Goal: Task Accomplishment & Management: Use online tool/utility

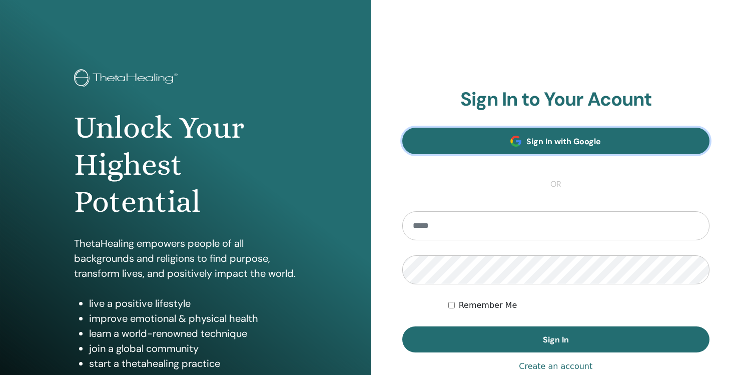
click at [562, 143] on span "Sign In with Google" at bounding box center [563, 141] width 75 height 11
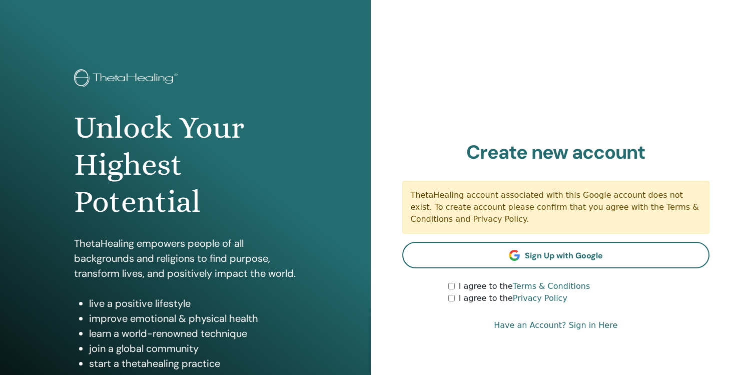
click at [579, 326] on link "Have an Account? Sign in Here" at bounding box center [556, 325] width 124 height 12
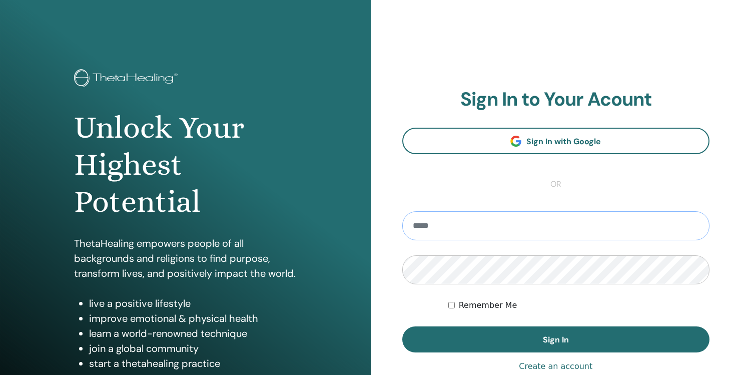
click at [421, 228] on input "email" at bounding box center [556, 225] width 308 height 29
type input "**********"
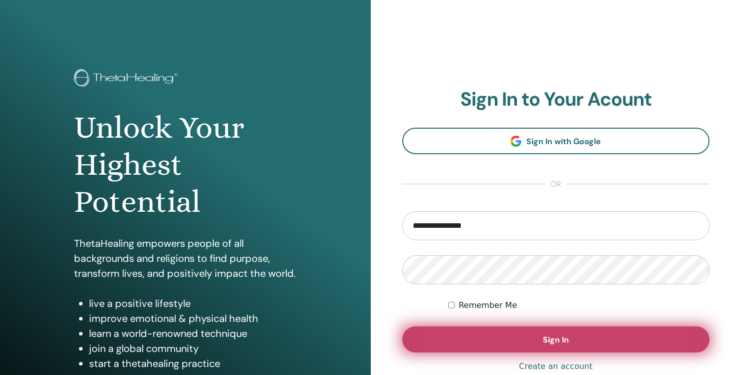
click at [558, 338] on span "Sign In" at bounding box center [556, 339] width 26 height 11
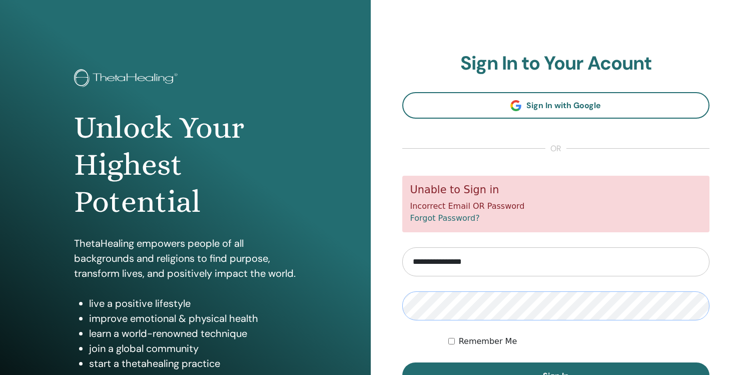
click at [402, 362] on button "Sign In" at bounding box center [556, 375] width 308 height 26
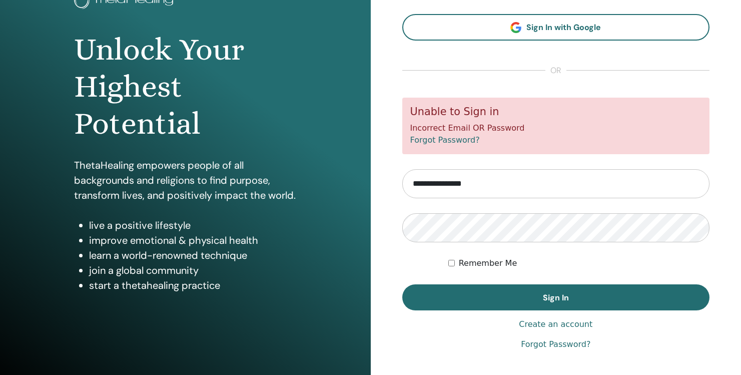
scroll to position [77, 0]
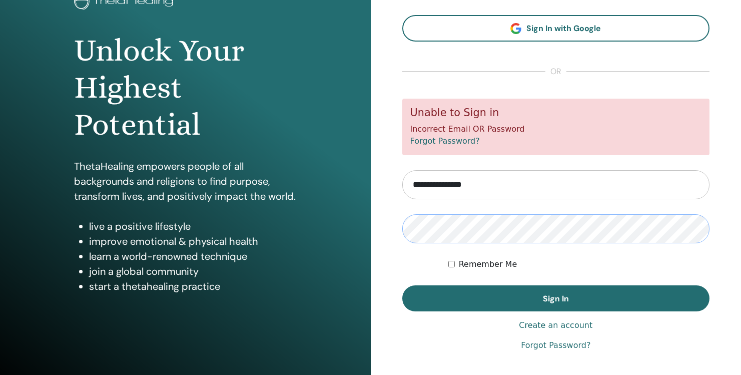
click at [402, 285] on button "Sign In" at bounding box center [556, 298] width 308 height 26
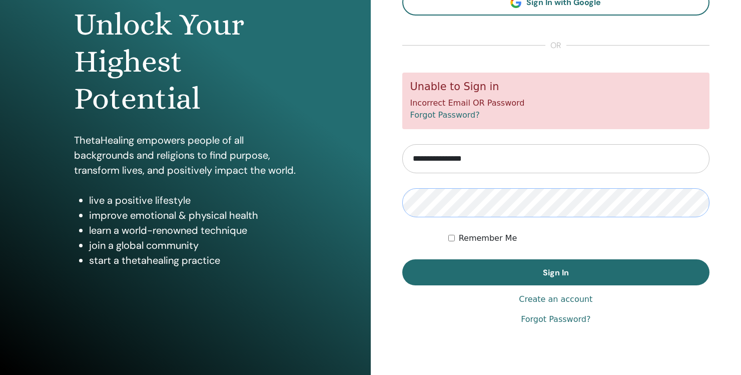
scroll to position [106, 0]
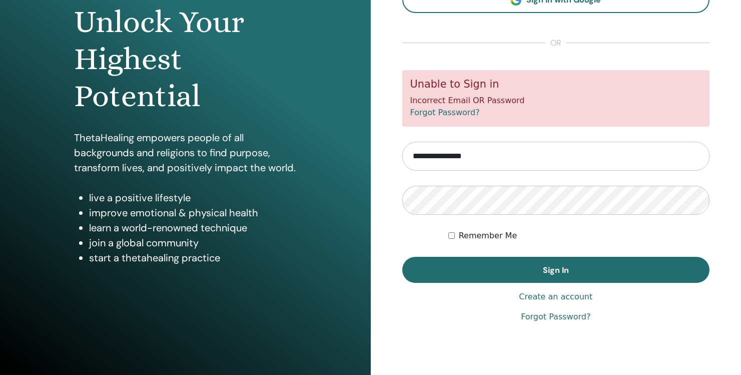
click at [575, 318] on link "Forgot Password?" at bounding box center [556, 317] width 70 height 12
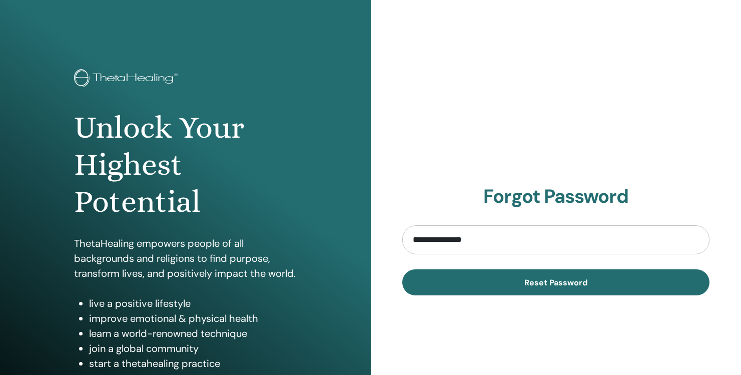
type input "**********"
click at [402, 269] on button "Reset Password" at bounding box center [556, 282] width 308 height 26
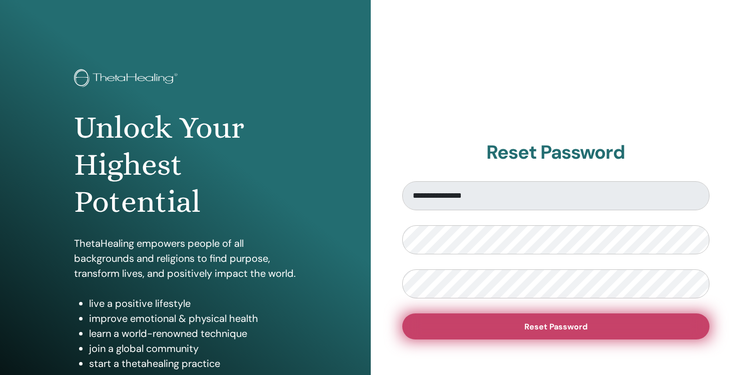
click at [528, 322] on span "Reset Password" at bounding box center [555, 326] width 63 height 11
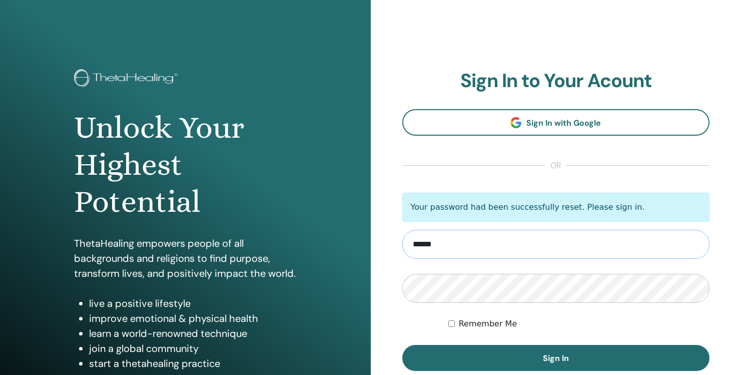
type input "**********"
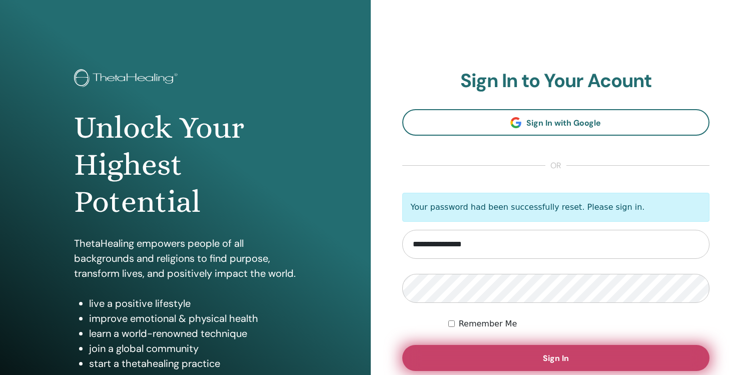
click at [566, 357] on span "Sign In" at bounding box center [556, 358] width 26 height 11
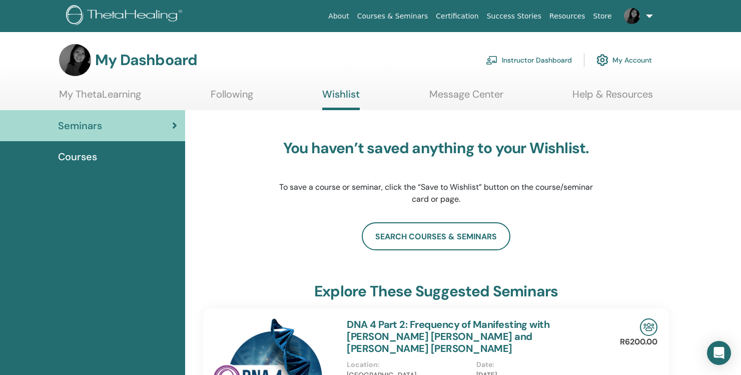
click at [538, 61] on link "Instructor Dashboard" at bounding box center [529, 60] width 86 height 22
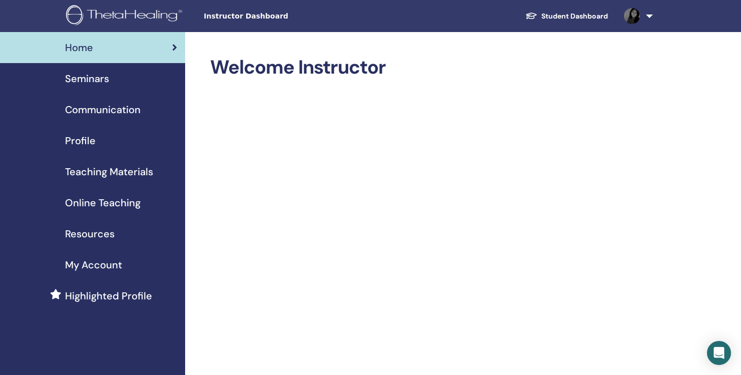
click at [101, 263] on span "My Account" at bounding box center [93, 264] width 57 height 15
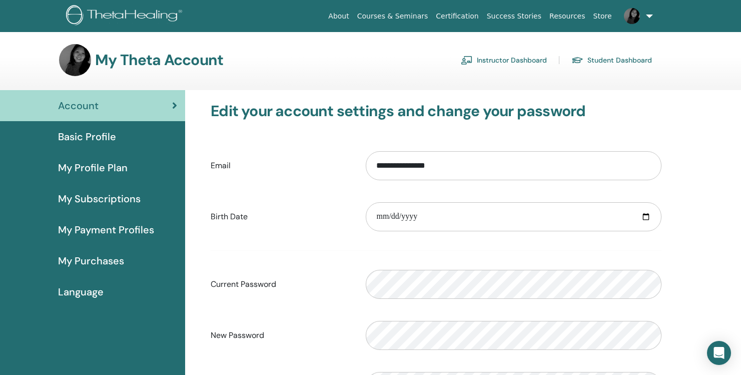
click at [506, 56] on link "Instructor Dashboard" at bounding box center [504, 60] width 86 height 16
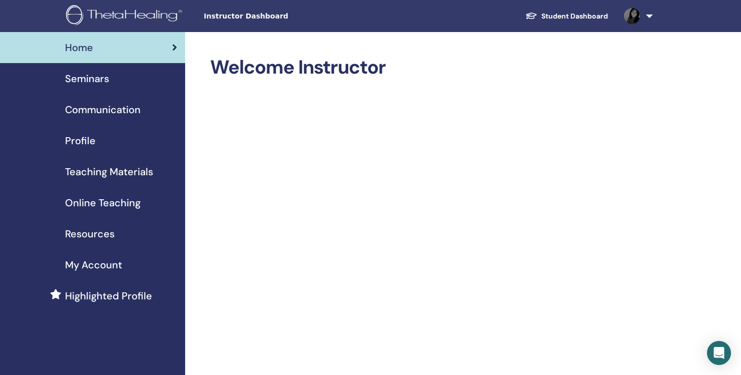
click at [93, 76] on span "Seminars" at bounding box center [87, 78] width 44 height 15
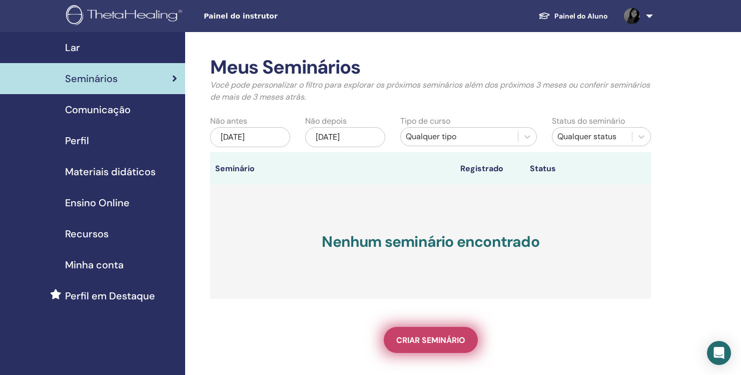
click at [434, 342] on font "Criar seminário" at bounding box center [430, 340] width 69 height 11
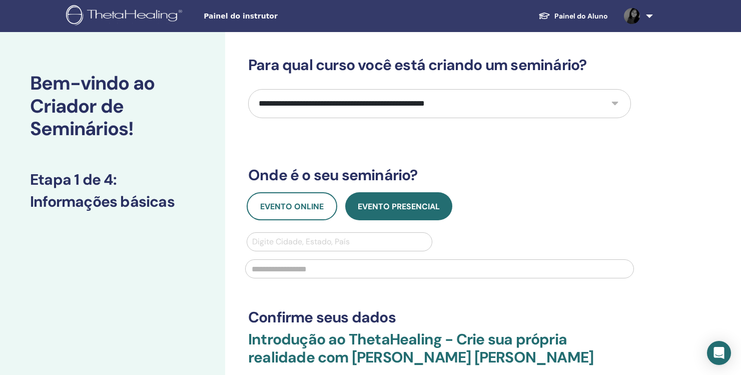
click at [613, 101] on select "**********" at bounding box center [439, 103] width 383 height 29
select select "*"
click at [300, 206] on font "Evento online" at bounding box center [292, 206] width 64 height 11
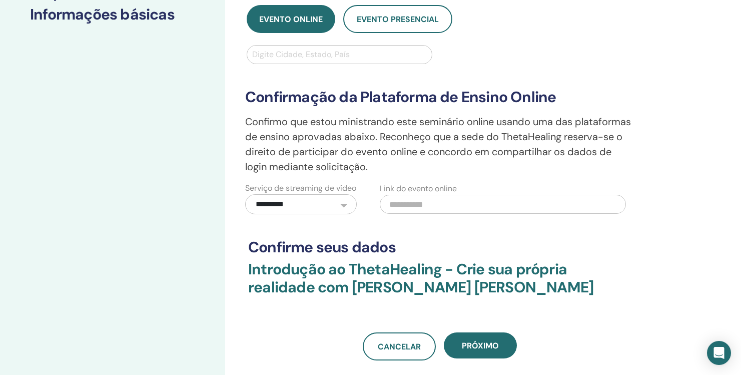
scroll to position [189, 0]
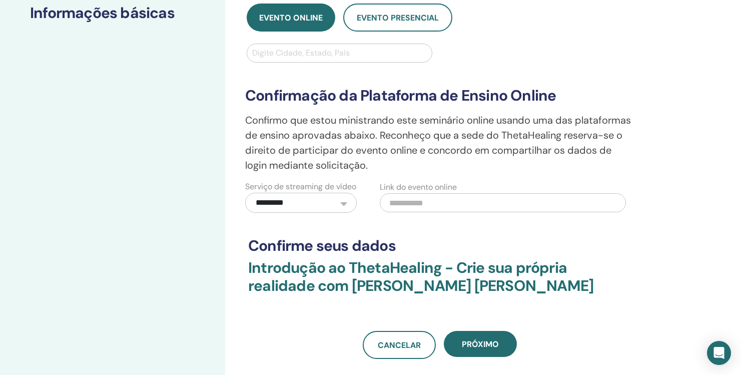
click at [344, 213] on select "**********" at bounding box center [301, 203] width 112 height 20
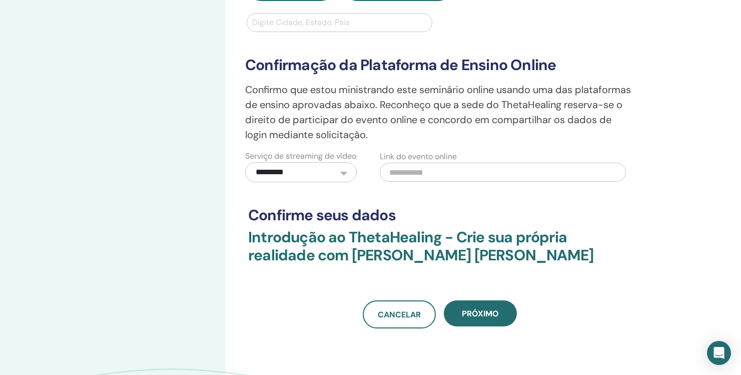
scroll to position [213, 0]
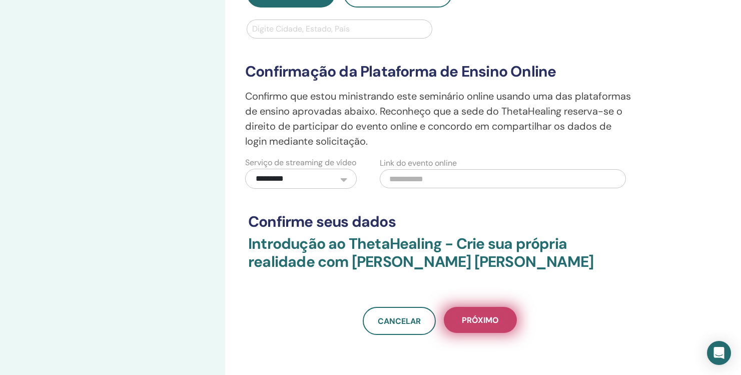
click at [490, 325] on font "Próximo" at bounding box center [480, 320] width 37 height 11
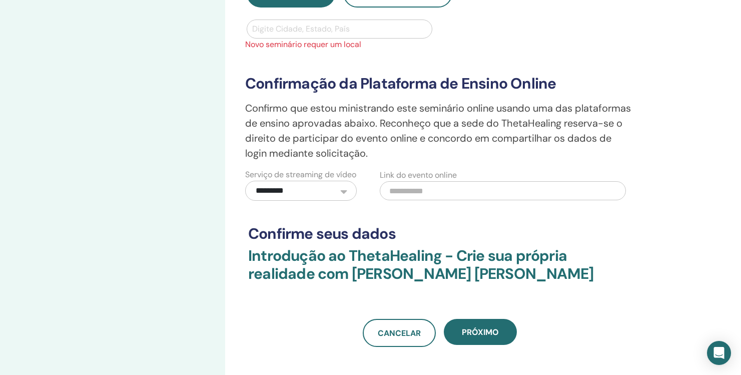
click at [259, 29] on div at bounding box center [339, 29] width 175 height 14
type input "*********"
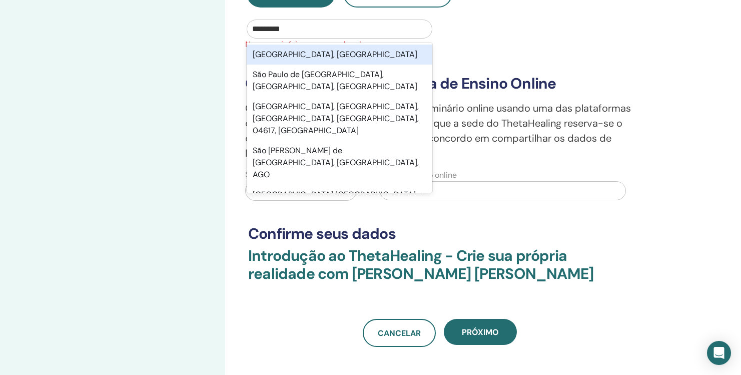
click at [301, 54] on font "[GEOGRAPHIC_DATA], [GEOGRAPHIC_DATA]" at bounding box center [335, 54] width 165 height 11
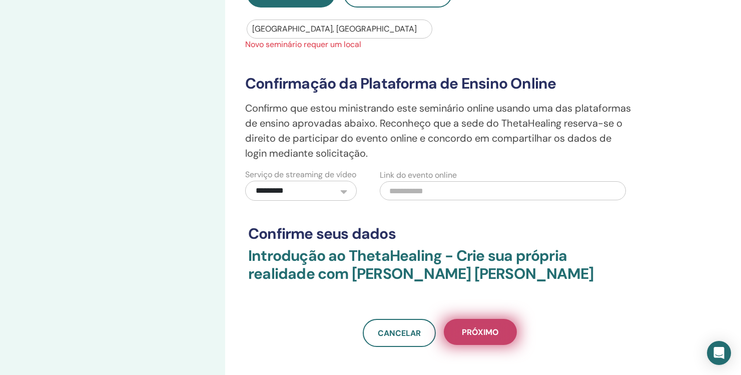
click at [487, 337] on font "Próximo" at bounding box center [480, 332] width 37 height 11
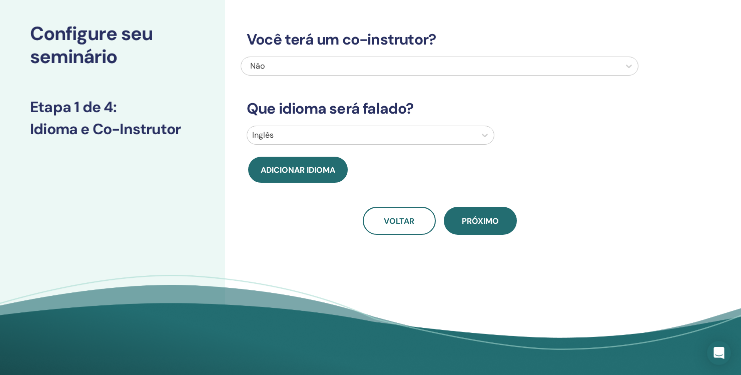
scroll to position [0, 0]
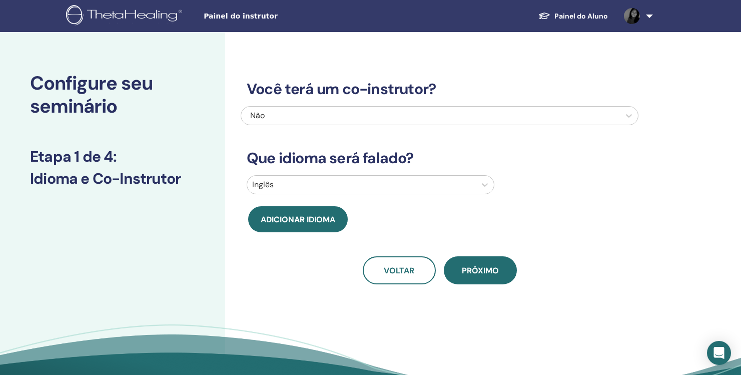
click at [472, 185] on div "Inglês" at bounding box center [361, 185] width 229 height 18
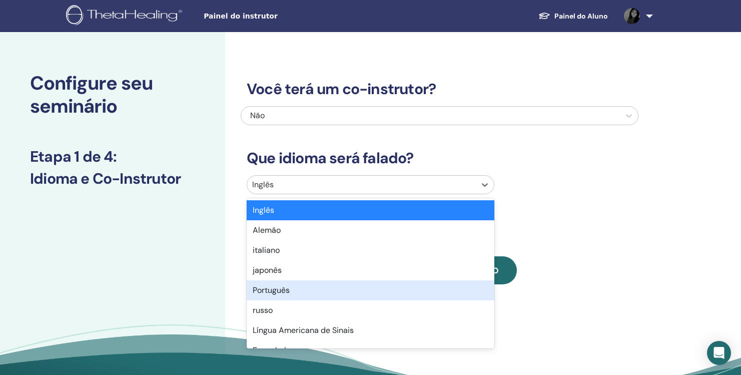
click at [332, 292] on div "Português" at bounding box center [371, 290] width 248 height 20
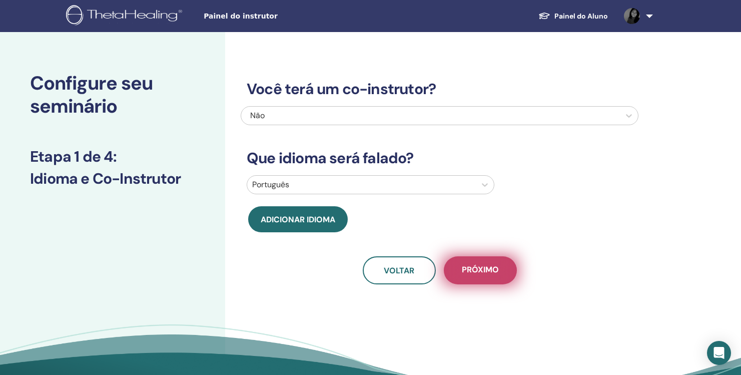
click at [488, 269] on font "Próximo" at bounding box center [480, 269] width 37 height 11
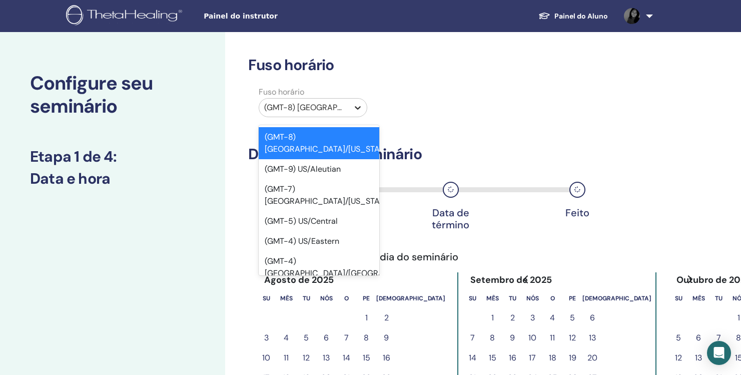
click at [356, 107] on icon at bounding box center [358, 108] width 10 height 10
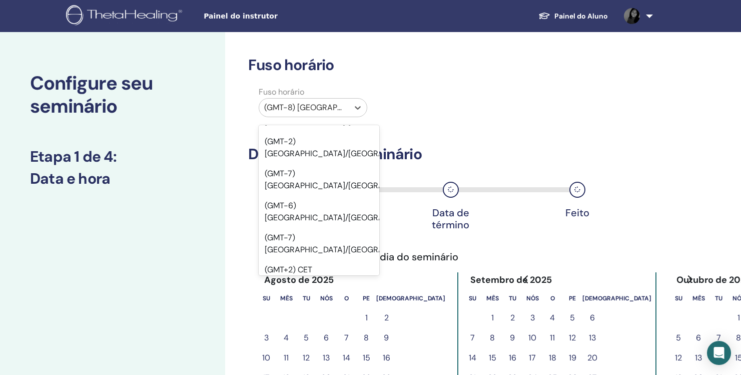
scroll to position [13853, 0]
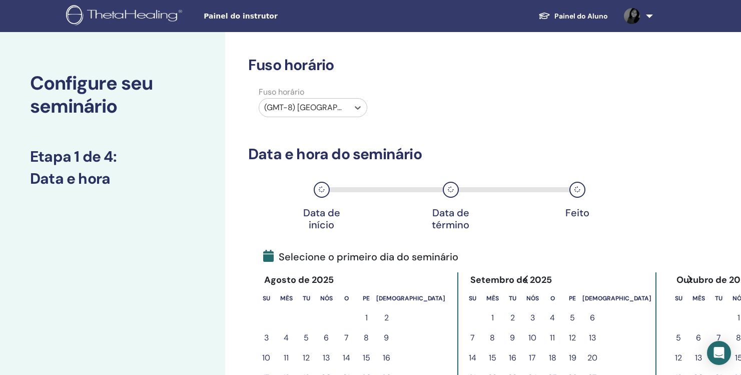
click at [337, 109] on div at bounding box center [304, 108] width 80 height 14
click at [340, 104] on div at bounding box center [304, 108] width 80 height 14
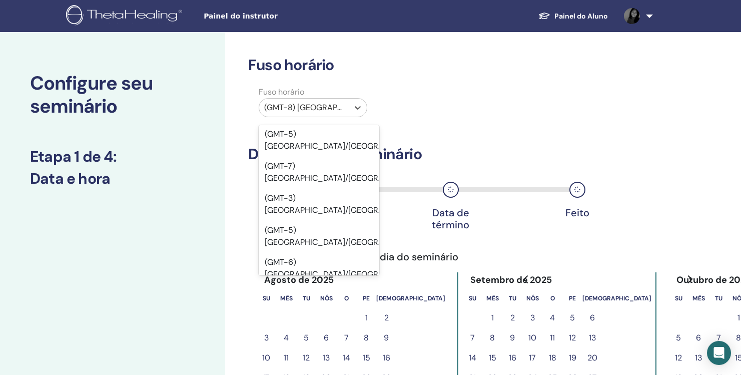
scroll to position [6105, 0]
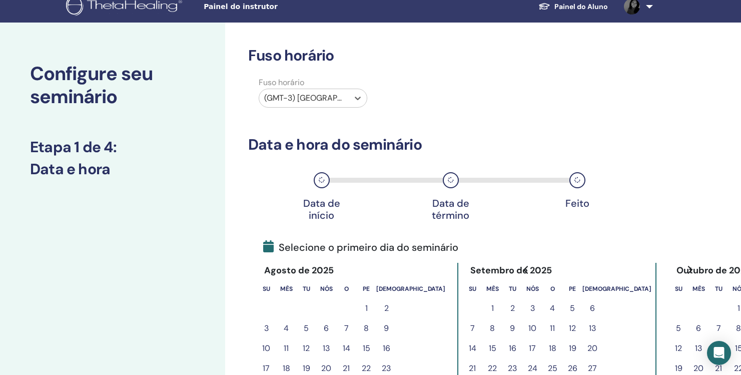
scroll to position [0, 0]
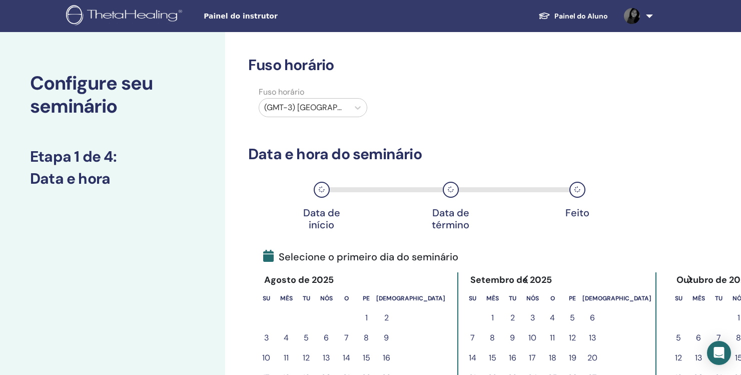
click at [242, 13] on font "Painel do instrutor" at bounding box center [241, 16] width 74 height 8
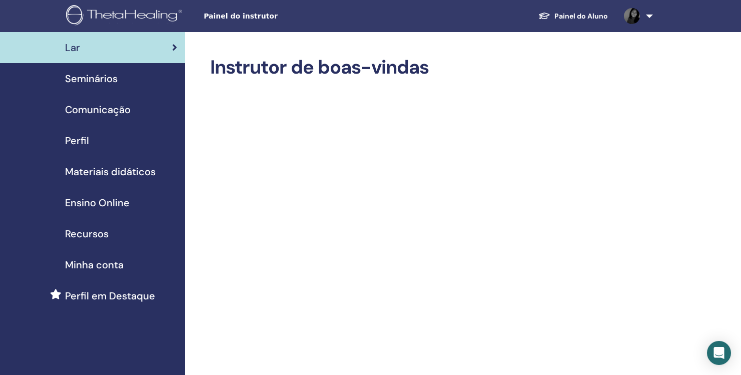
click at [144, 170] on font "Materiais didáticos" at bounding box center [110, 171] width 91 height 13
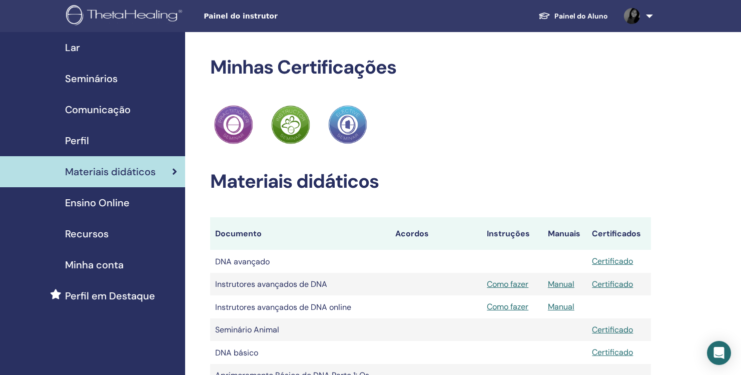
click at [106, 110] on font "Comunicação" at bounding box center [98, 109] width 66 height 13
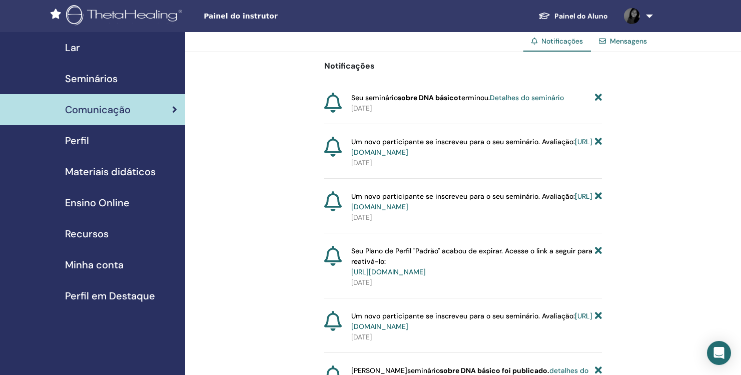
click at [632, 42] on font "Mensagens" at bounding box center [628, 41] width 37 height 9
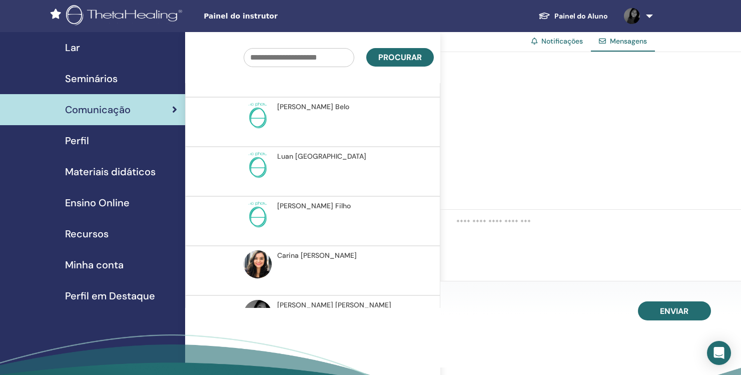
scroll to position [864, 0]
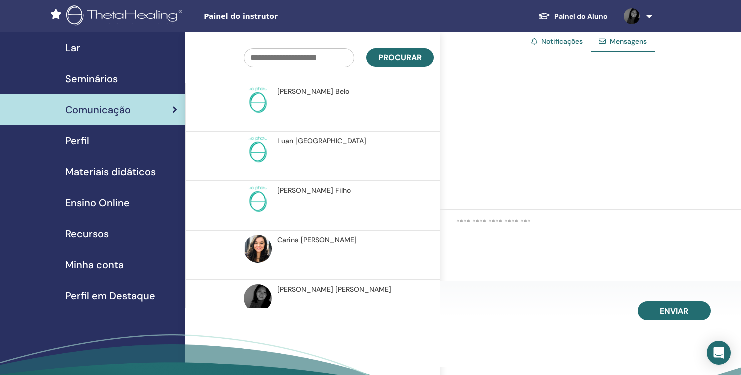
click at [93, 234] on font "Recursos" at bounding box center [87, 233] width 44 height 13
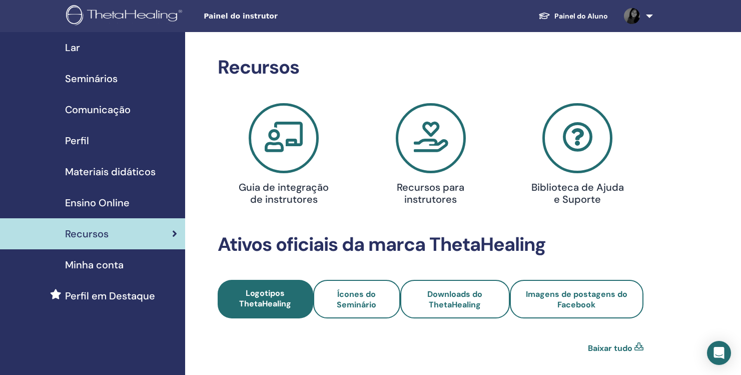
click at [444, 152] on icon at bounding box center [431, 138] width 70 height 70
